Goal: Transaction & Acquisition: Purchase product/service

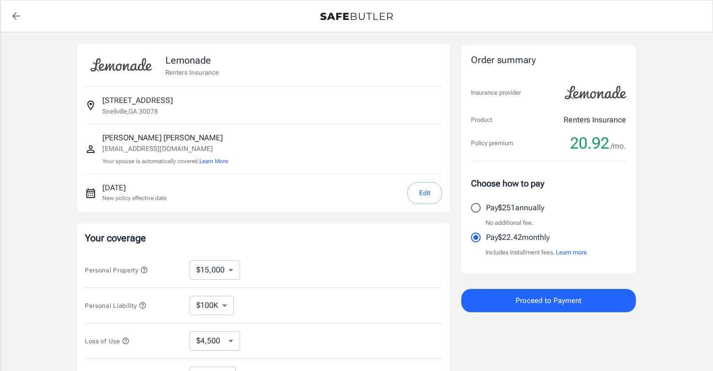
select select "15000"
select select "500"
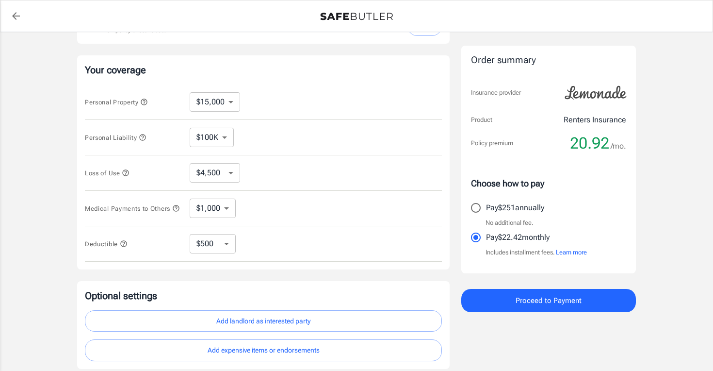
scroll to position [159, 0]
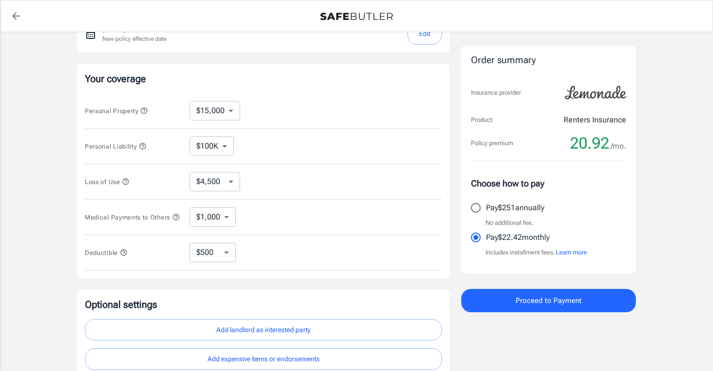
click at [146, 111] on icon "button" at bounding box center [144, 110] width 6 height 6
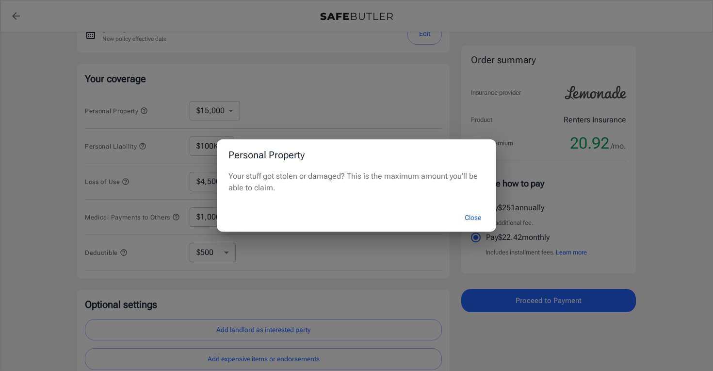
click at [474, 219] on button "Close" at bounding box center [473, 217] width 39 height 21
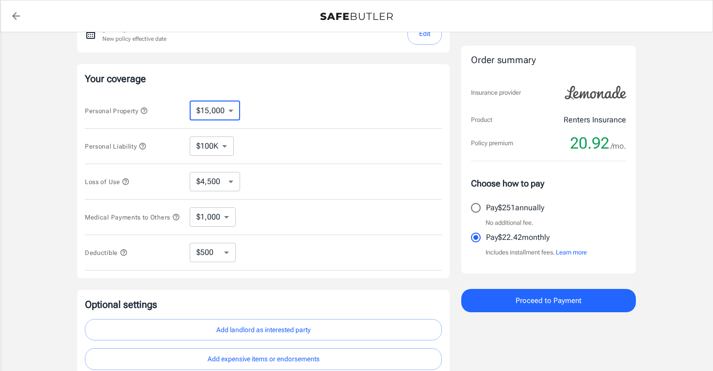
select select "25000"
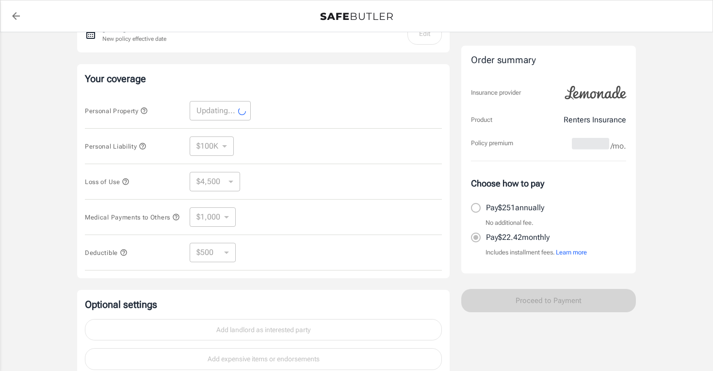
select select "25000"
select select "7500"
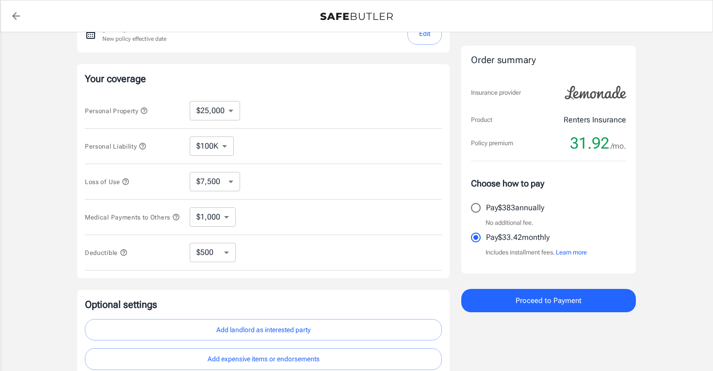
click at [127, 181] on icon "button" at bounding box center [126, 182] width 8 height 8
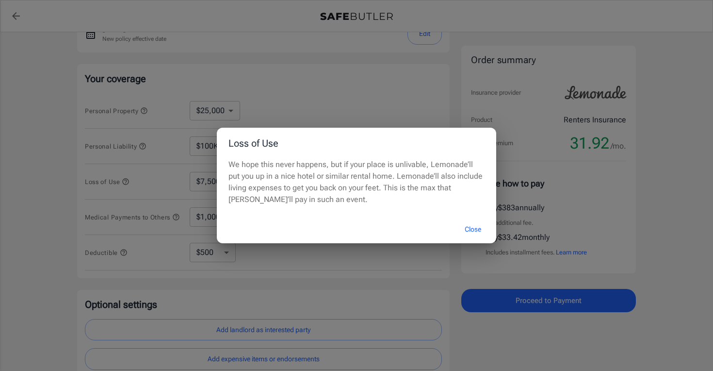
click at [472, 231] on button "Close" at bounding box center [473, 229] width 39 height 21
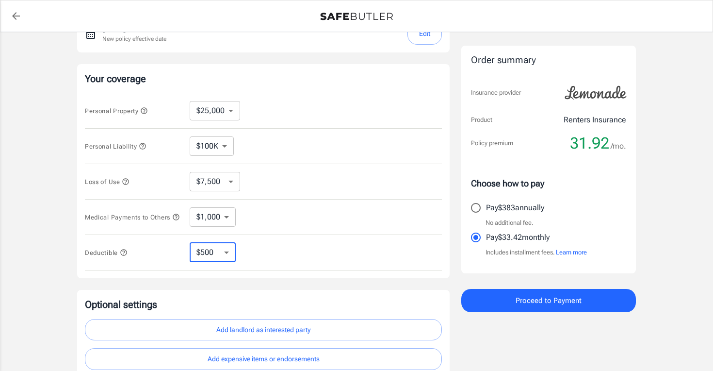
select select "250"
select select "500"
select select "20000"
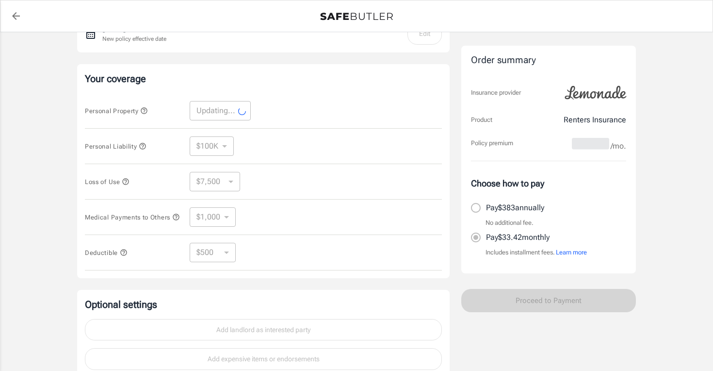
select select "20000"
select select "6000"
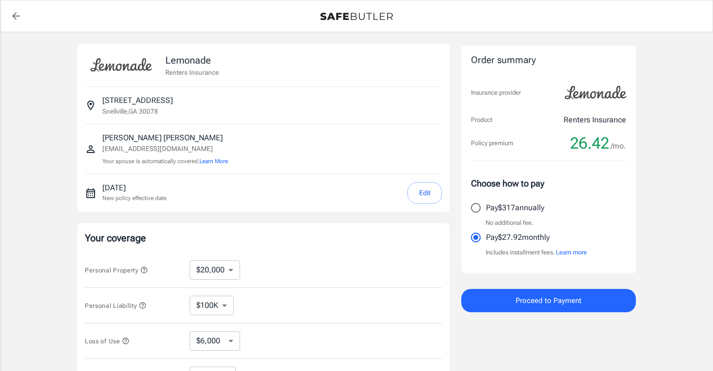
scroll to position [0, 0]
click at [418, 195] on button "Edit" at bounding box center [425, 193] width 34 height 22
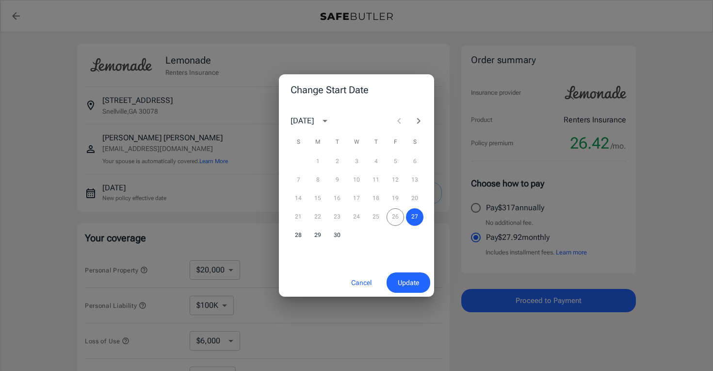
click at [391, 218] on div "21 22 23 24 25 26 27" at bounding box center [356, 216] width 155 height 17
click at [410, 284] on span "Update" at bounding box center [408, 283] width 21 height 12
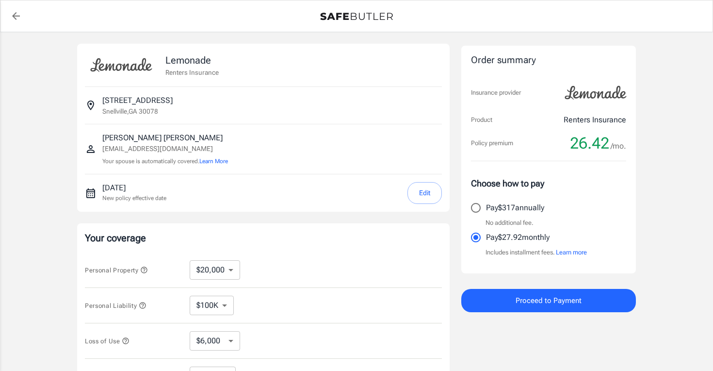
click at [560, 303] on span "Proceed to Payment" at bounding box center [549, 300] width 66 height 13
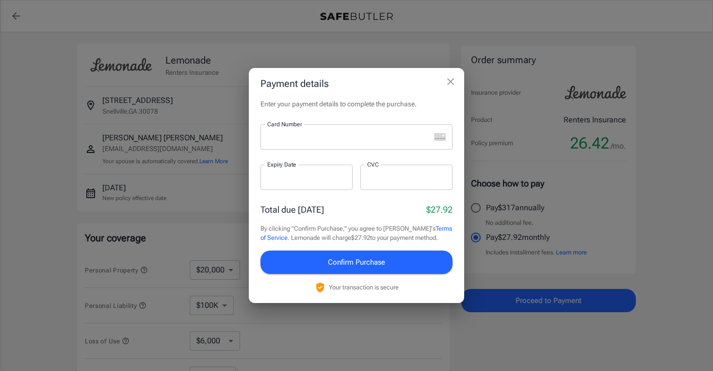
click at [339, 146] on div at bounding box center [346, 136] width 170 height 25
click at [295, 171] on div at bounding box center [307, 176] width 92 height 25
click at [367, 181] on div at bounding box center [406, 176] width 92 height 25
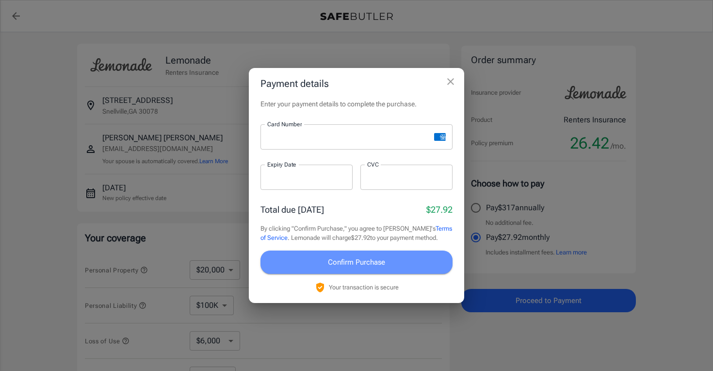
click at [424, 258] on button "Confirm Purchase" at bounding box center [357, 261] width 192 height 23
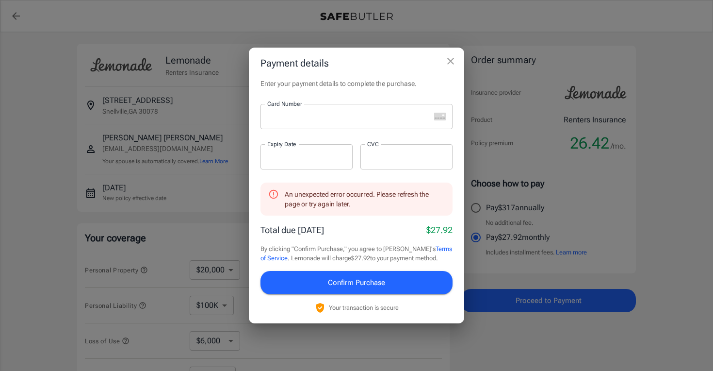
click at [326, 163] on div at bounding box center [307, 156] width 92 height 25
click at [310, 123] on div at bounding box center [346, 116] width 170 height 25
click at [279, 164] on div at bounding box center [307, 156] width 92 height 25
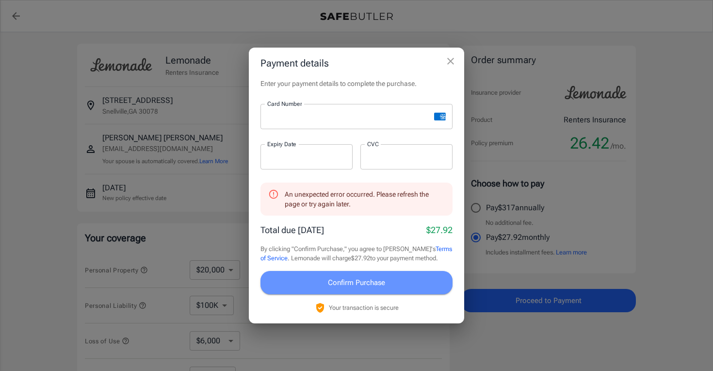
click at [419, 281] on button "Confirm Purchase" at bounding box center [357, 282] width 192 height 23
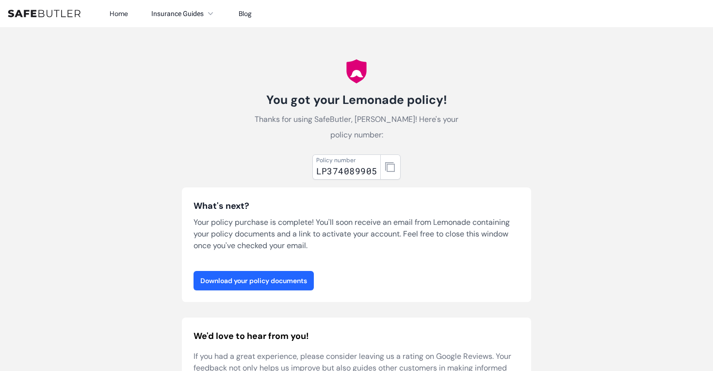
click at [288, 287] on link "Download your policy documents" at bounding box center [254, 280] width 120 height 19
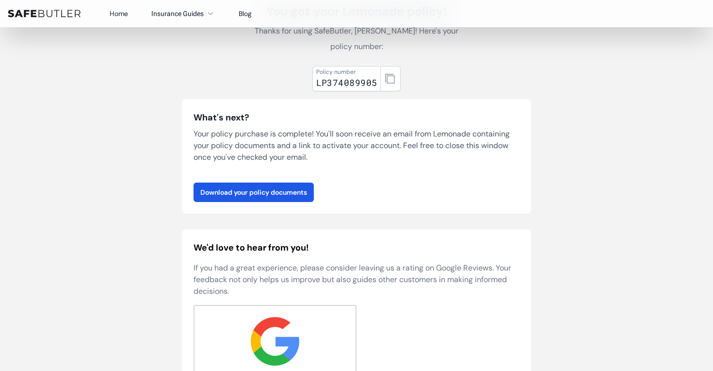
scroll to position [84, 0]
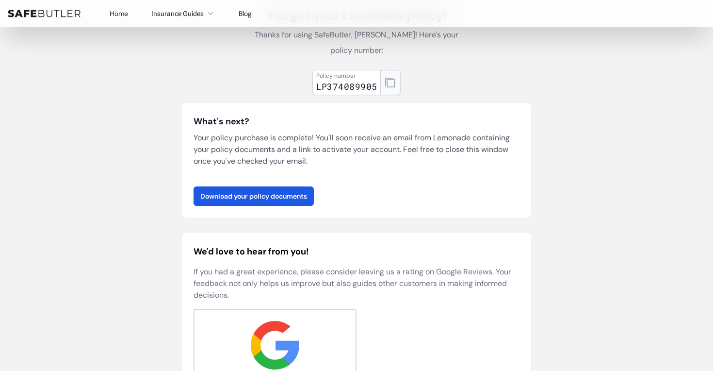
click at [386, 83] on icon "button" at bounding box center [390, 83] width 10 height 10
click at [267, 199] on link "Download your policy documents" at bounding box center [254, 195] width 120 height 19
